Goal: Subscribe to service/newsletter

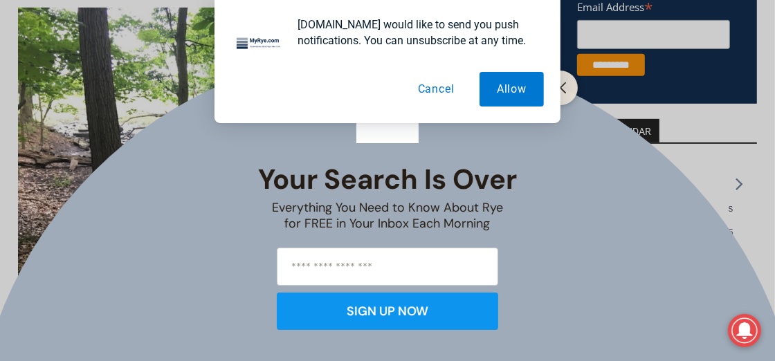
scroll to position [622, 0]
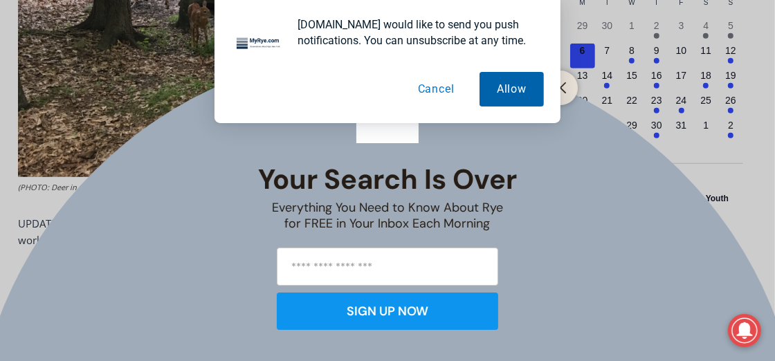
click at [512, 91] on button "Allow" at bounding box center [512, 89] width 64 height 35
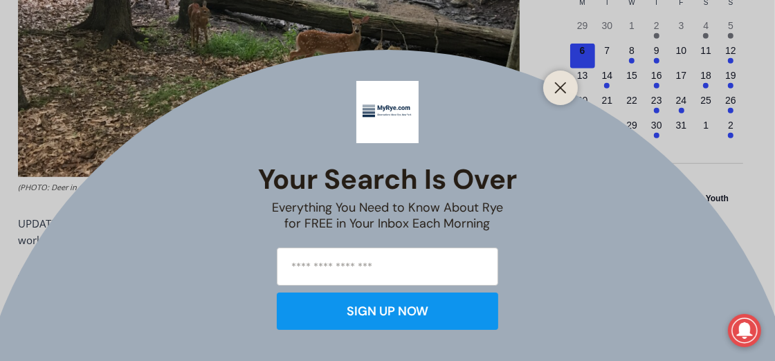
click at [345, 263] on input "email" at bounding box center [388, 267] width 222 height 38
type input "**********"
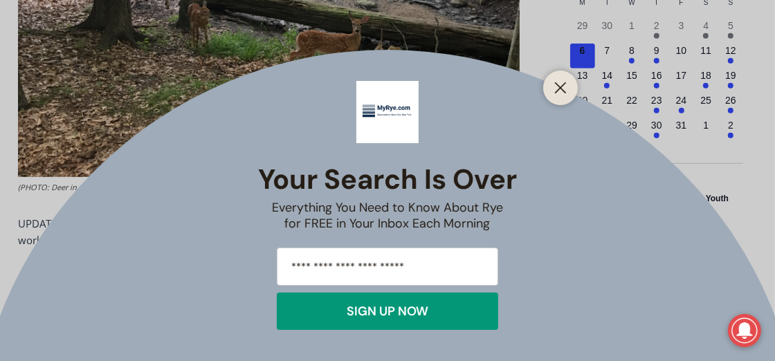
click at [388, 311] on div "SIGN UP NOW" at bounding box center [388, 311] width 82 height 12
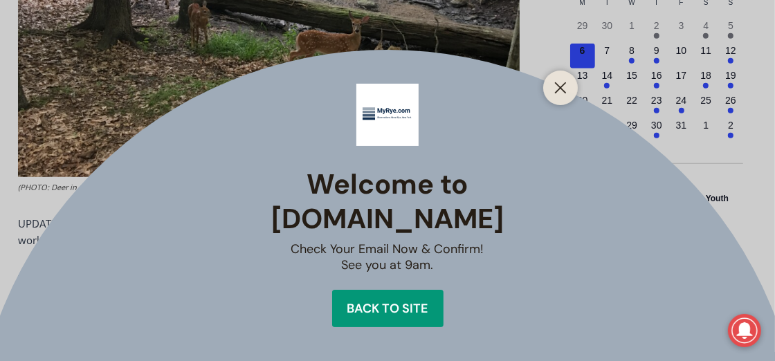
click at [429, 290] on button "Back to site" at bounding box center [387, 308] width 111 height 37
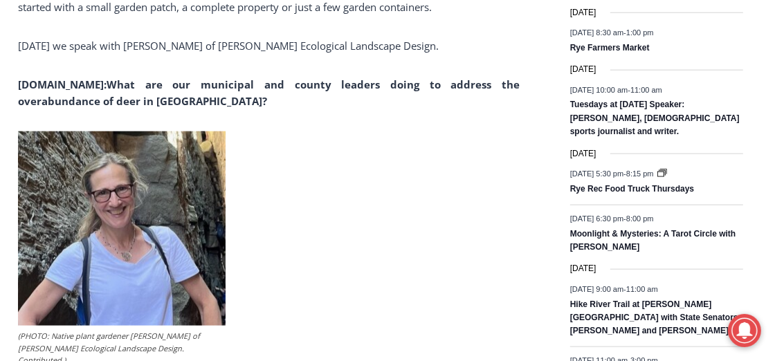
scroll to position [1039, 0]
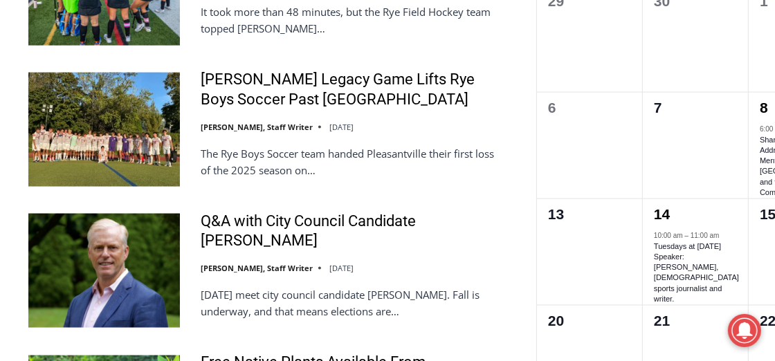
scroll to position [1384, 0]
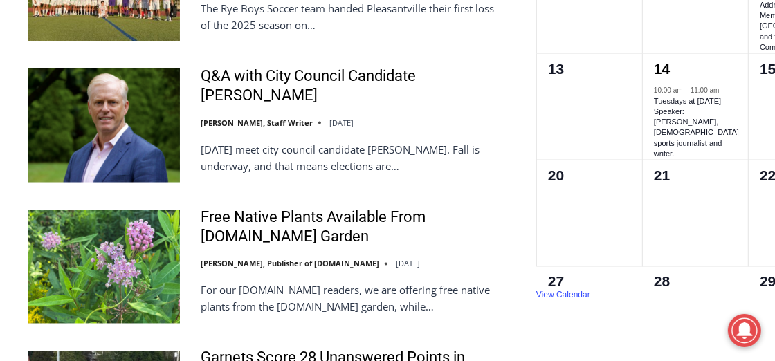
click at [92, 111] on img at bounding box center [104, 126] width 152 height 114
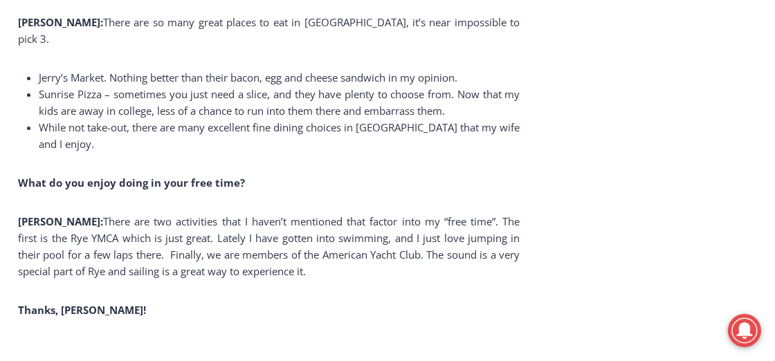
scroll to position [9761, 0]
